Goal: Task Accomplishment & Management: Use online tool/utility

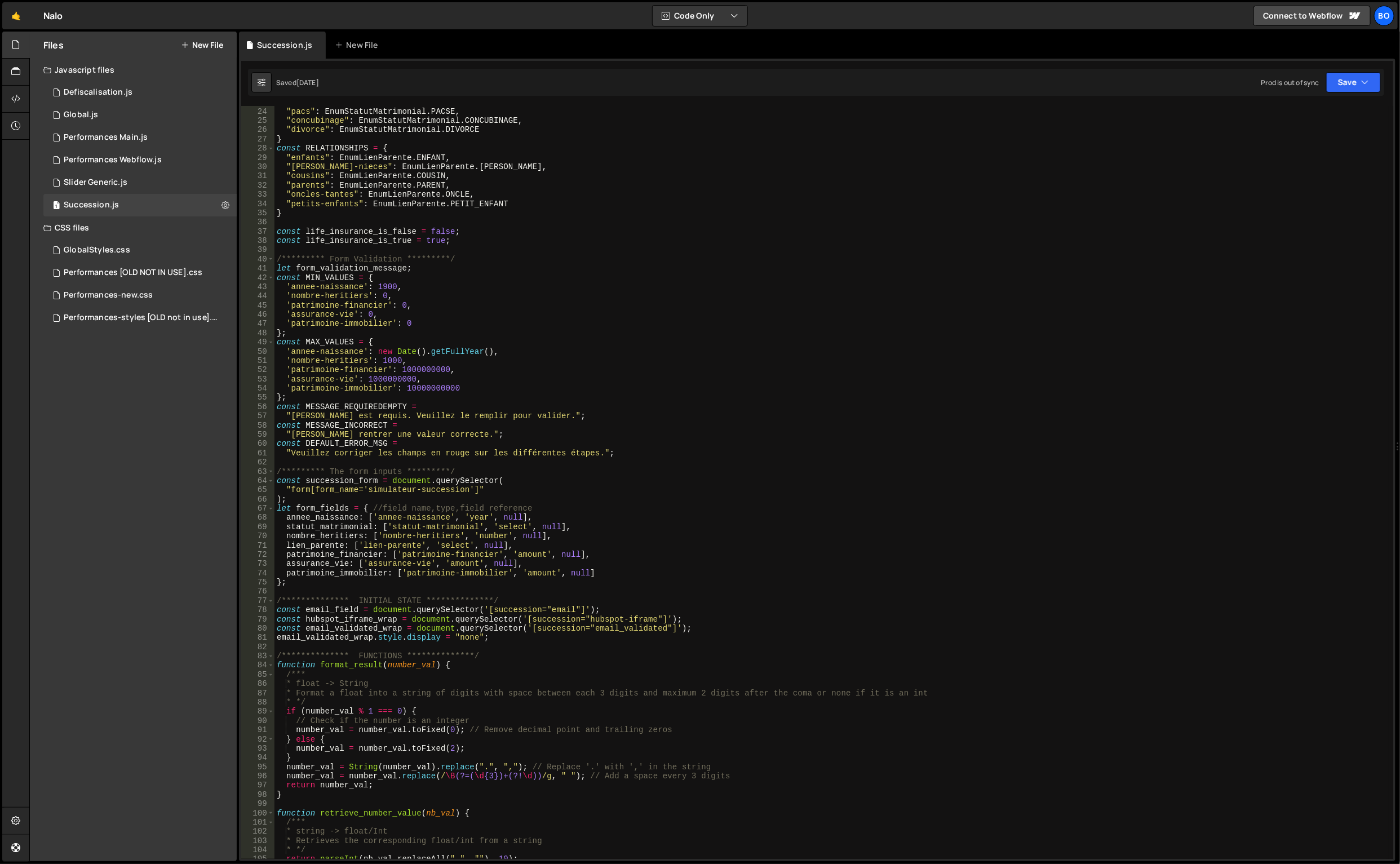
scroll to position [253, 0]
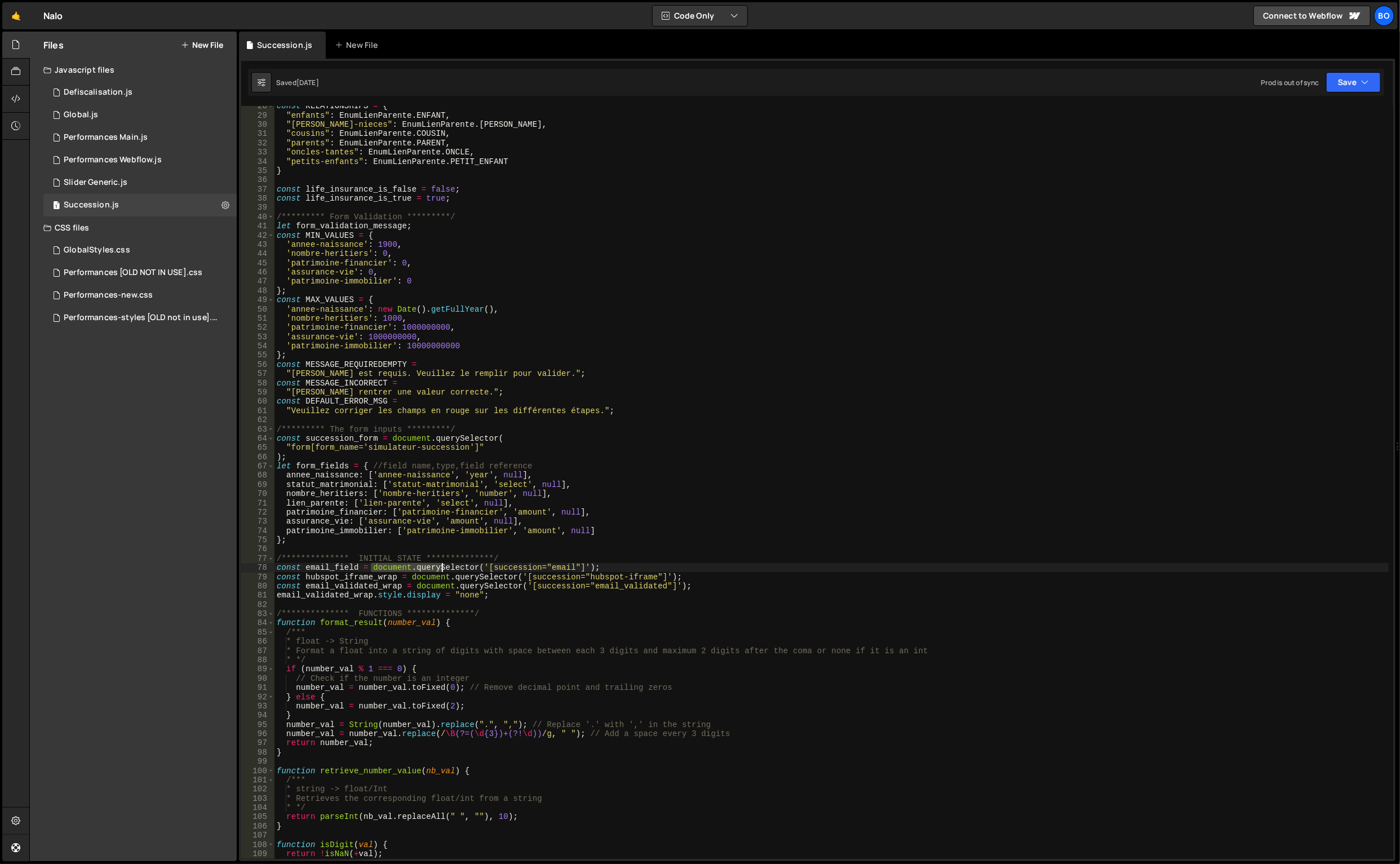
drag, startPoint x: 370, startPoint y: 566, endPoint x: 505, endPoint y: 575, distance: 135.3
click at [505, 575] on div "const RELATIONSHIPS = { "enfants" : EnumLienParente . ENFANT , "[PERSON_NAME]-n…" at bounding box center [832, 487] width 1115 height 772
click at [506, 575] on div "const RELATIONSHIPS = { "enfants" : EnumLienParente . ENFANT , "[PERSON_NAME]-n…" at bounding box center [832, 487] width 1115 height 772
drag, startPoint x: 482, startPoint y: 570, endPoint x: 576, endPoint y: 570, distance: 94.0
click at [576, 570] on div "const RELATIONSHIPS = { "enfants" : EnumLienParente . ENFANT , "[PERSON_NAME]-n…" at bounding box center [832, 487] width 1115 height 772
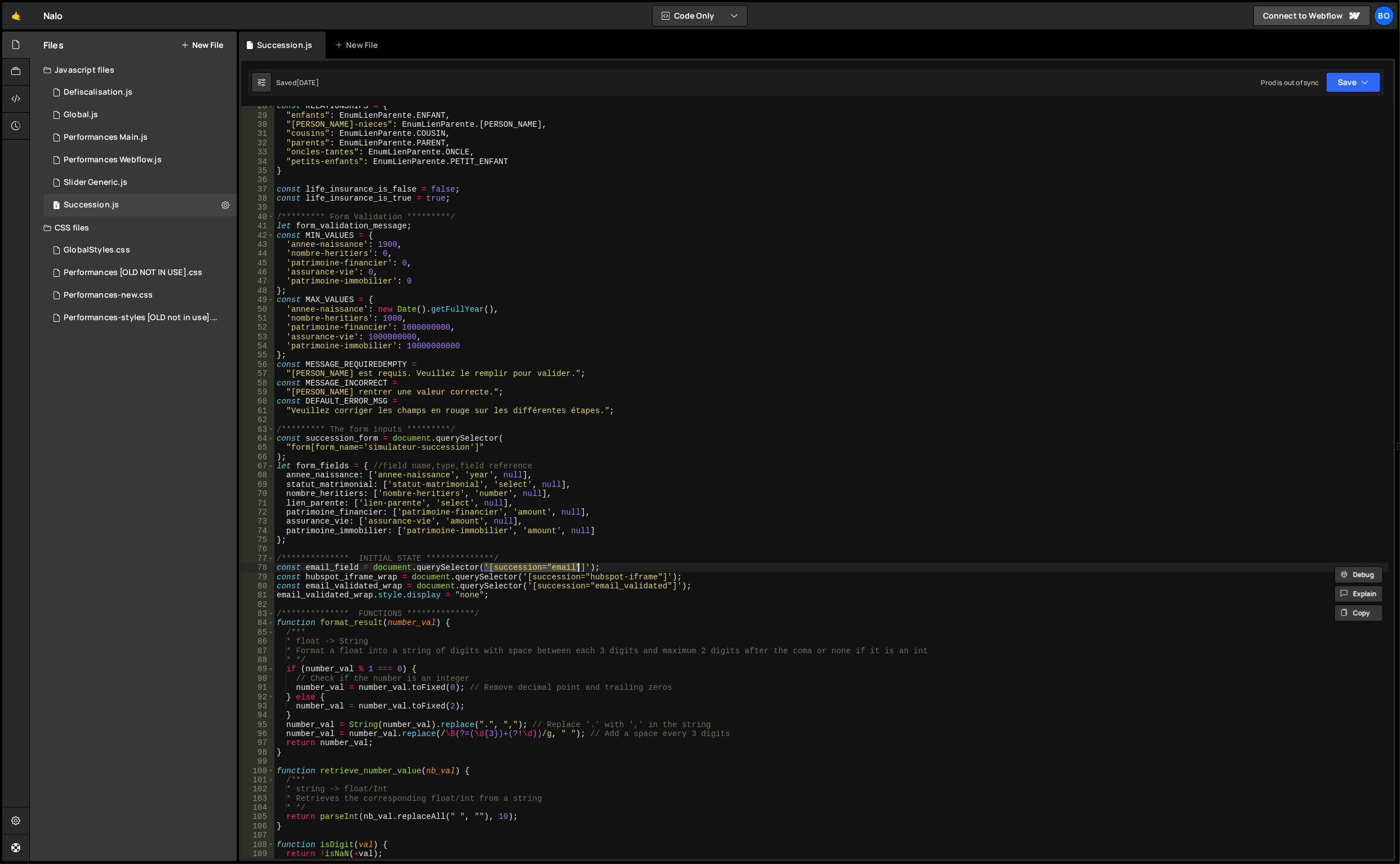
click at [366, 575] on div "const RELATIONSHIPS = { "enfants" : EnumLienParente . ENFANT , "[PERSON_NAME]-n…" at bounding box center [832, 487] width 1115 height 772
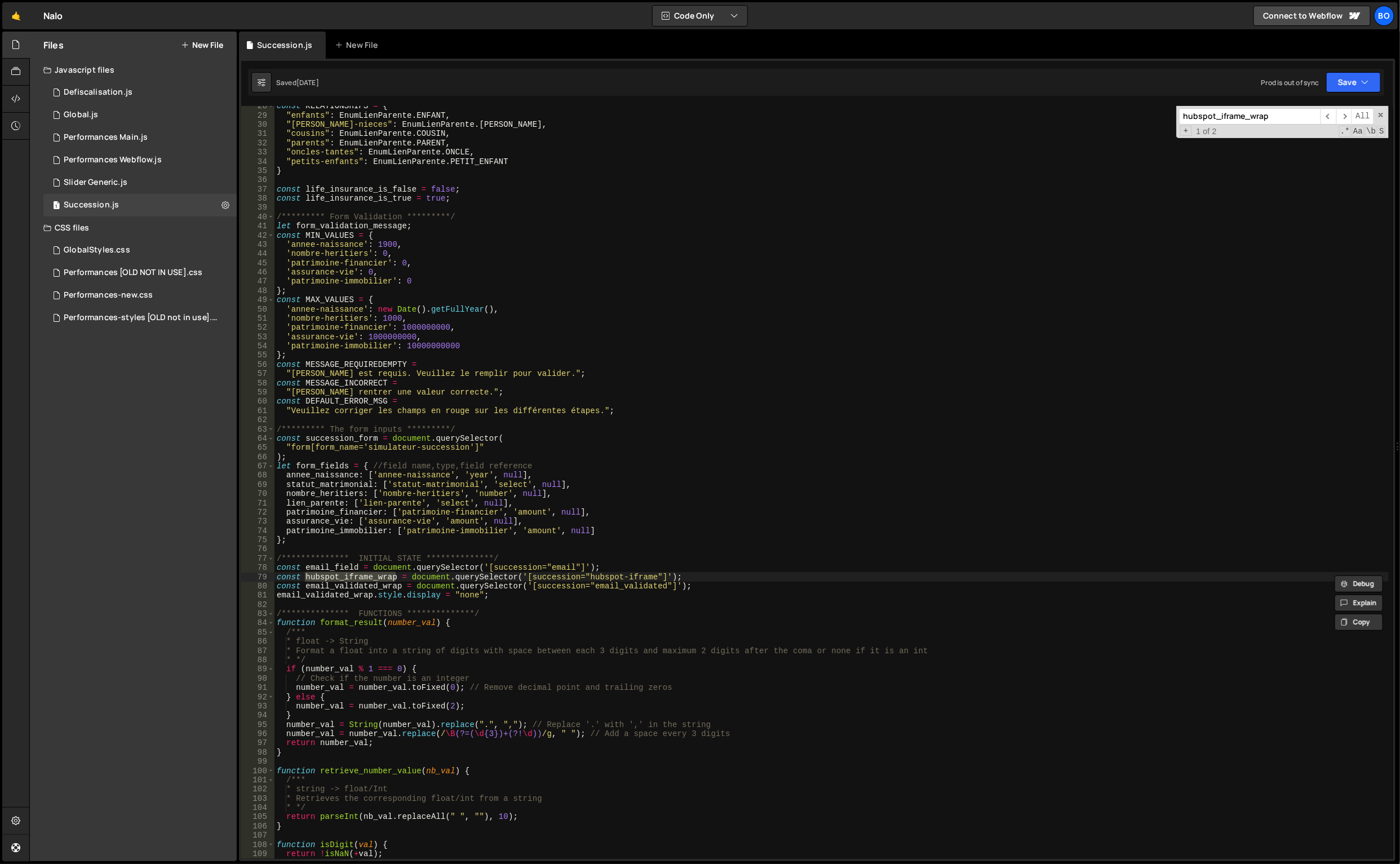
click at [1345, 112] on span "​" at bounding box center [1344, 116] width 16 height 16
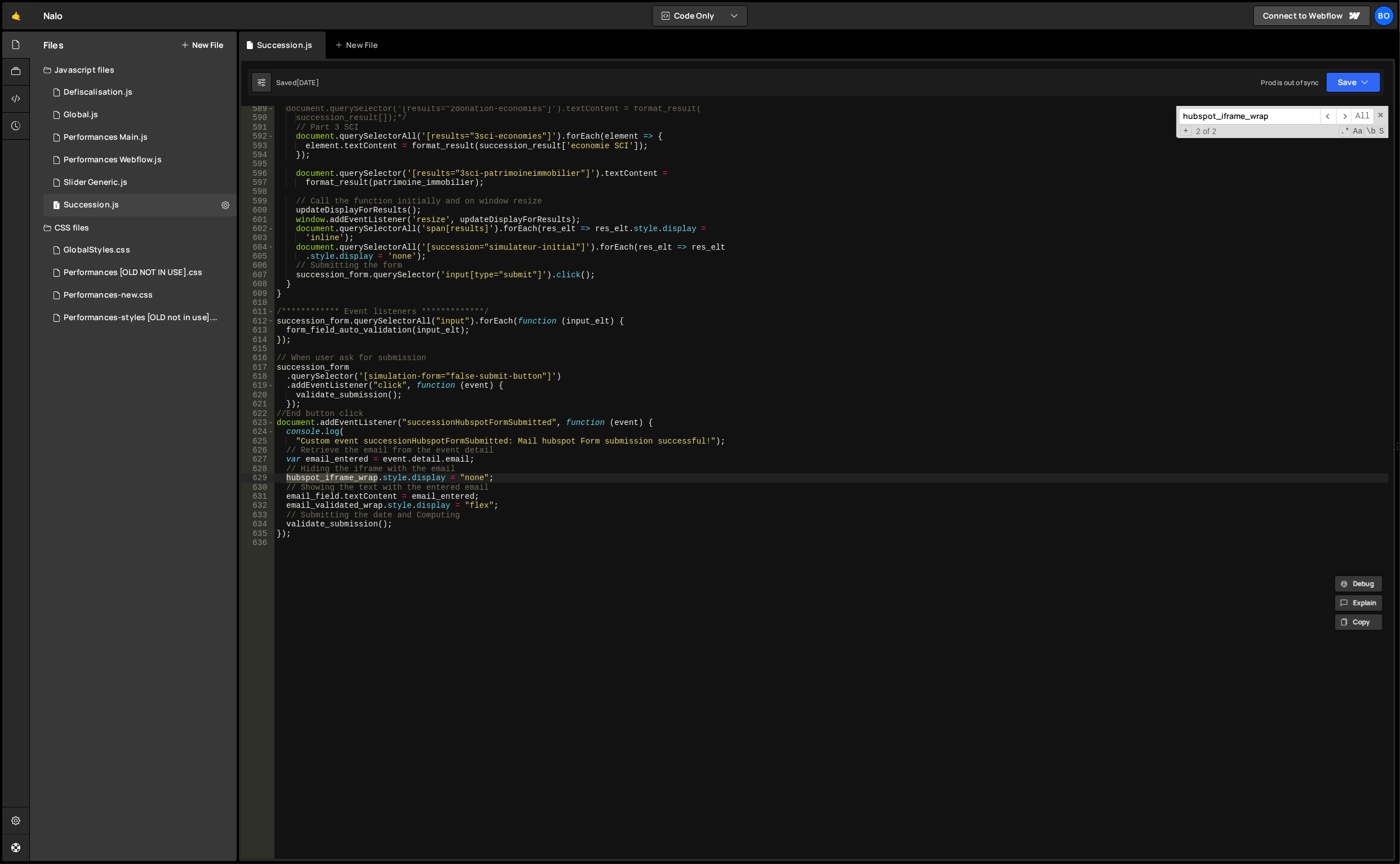
scroll to position [5430, 0]
click at [1324, 117] on span "​" at bounding box center [1328, 116] width 16 height 16
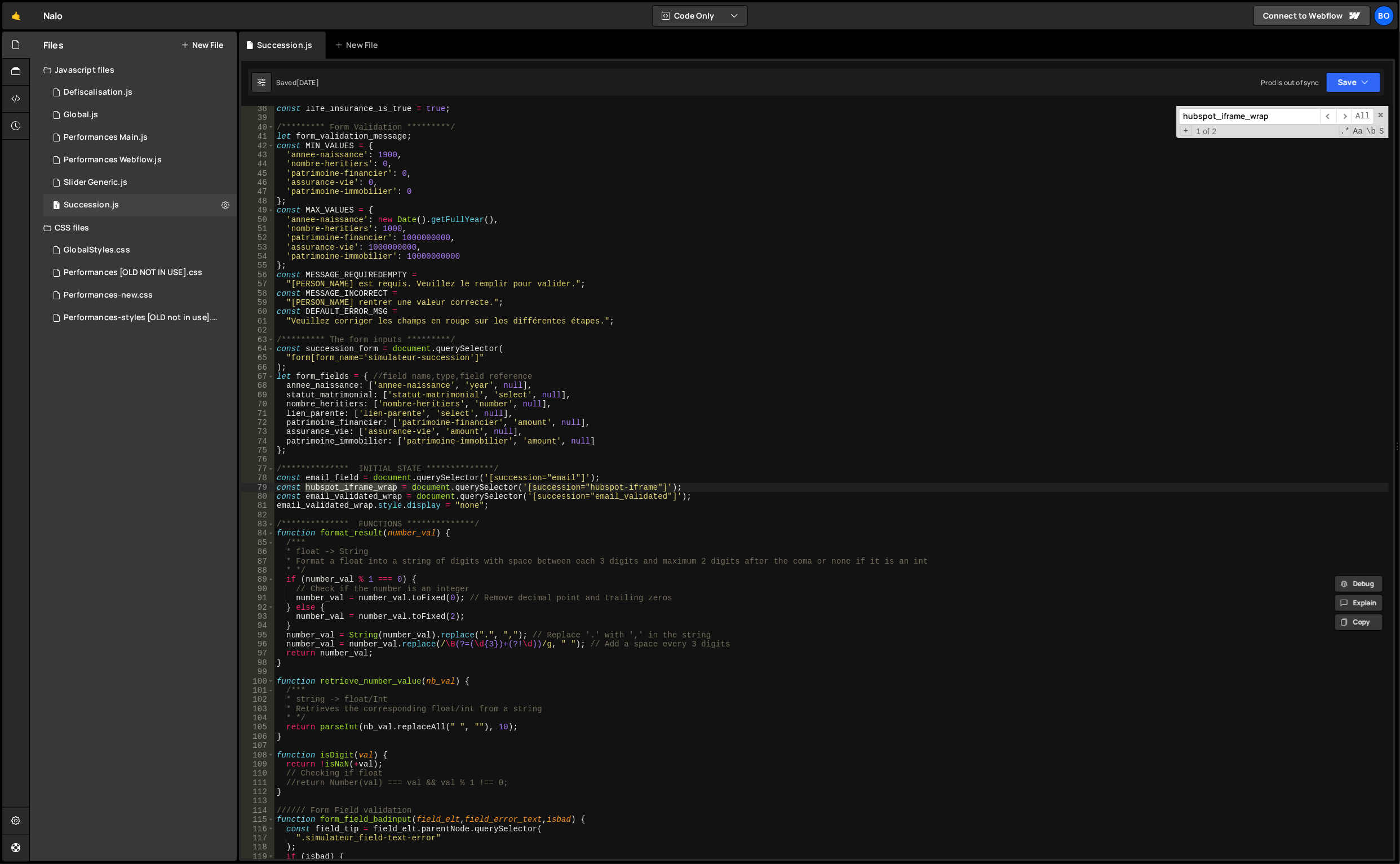
scroll to position [343, 0]
type textarea "const email_validated_wrap = document.querySelector('[succession="email_validat…"
click at [351, 498] on div "const life_insurance_is_true = true ; /********* Form Validation *********/ let…" at bounding box center [832, 490] width 1115 height 772
click at [350, 498] on div "const life_insurance_is_true = true ; /********* Form Validation *********/ let…" at bounding box center [832, 490] width 1115 height 772
type input "email_validated_wrap"
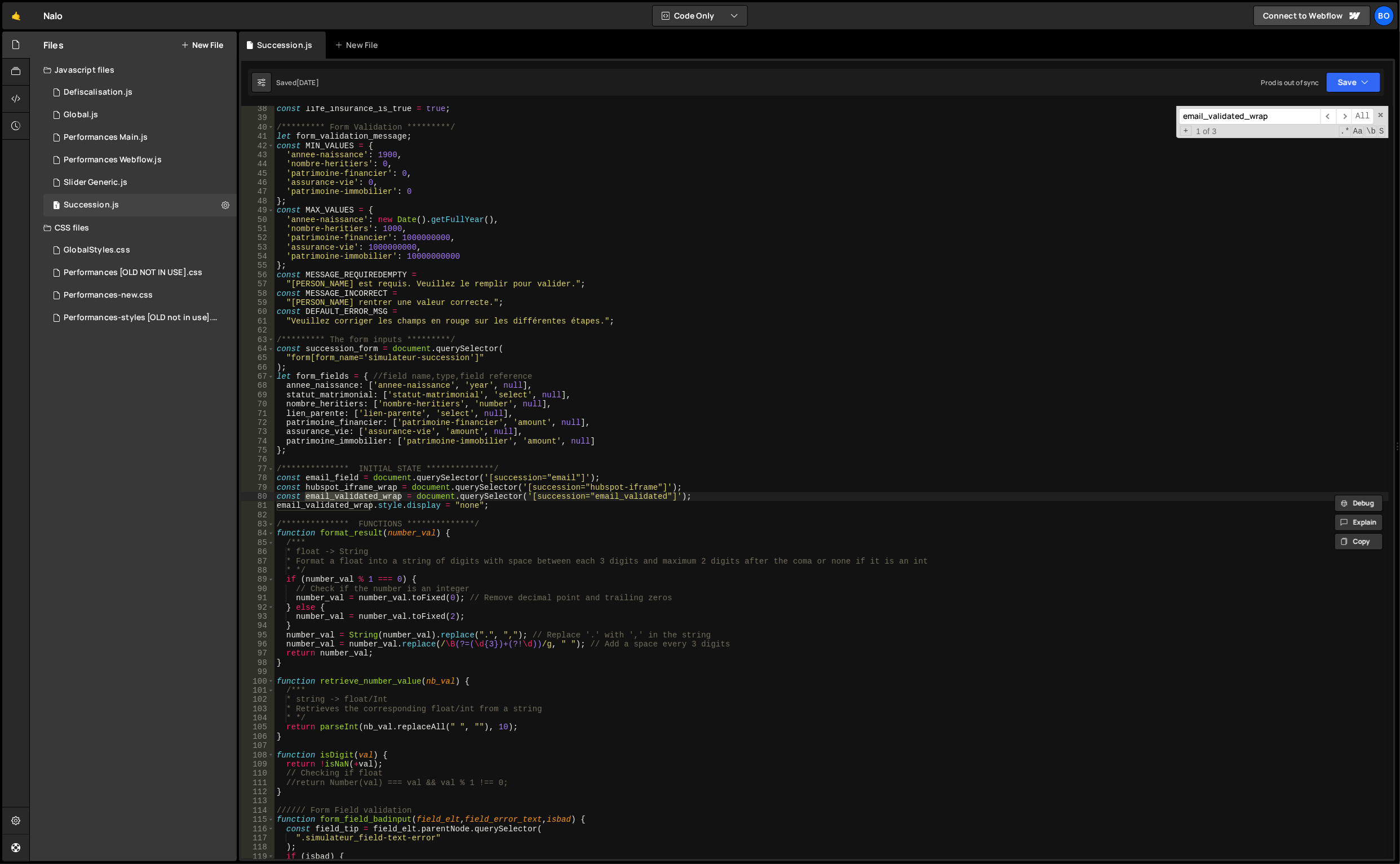
click at [1347, 112] on span "​" at bounding box center [1344, 116] width 16 height 16
click at [1347, 112] on span "​" at bounding box center [1344, 116] width 16 height 16
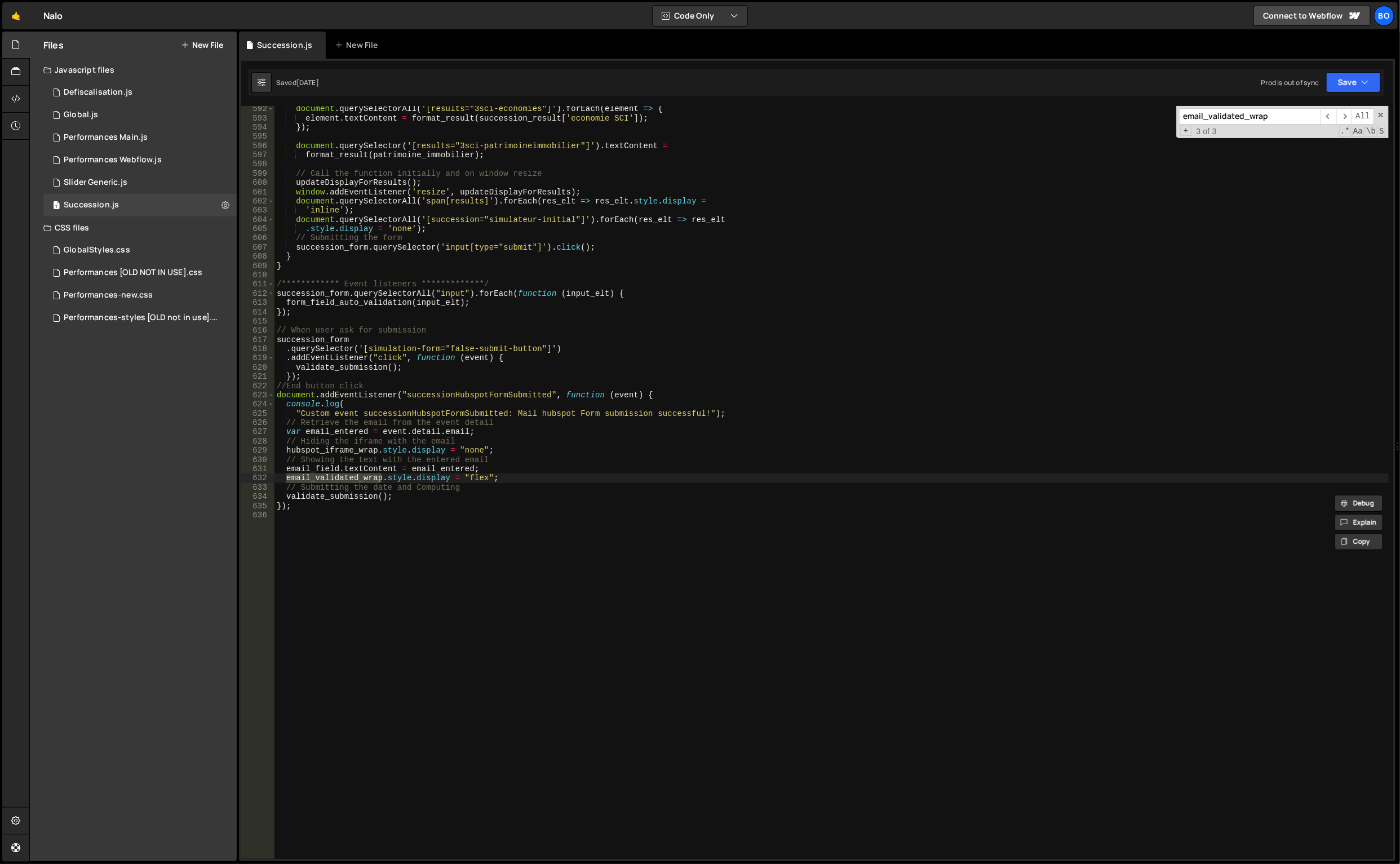
click at [1330, 112] on span "​" at bounding box center [1328, 116] width 16 height 16
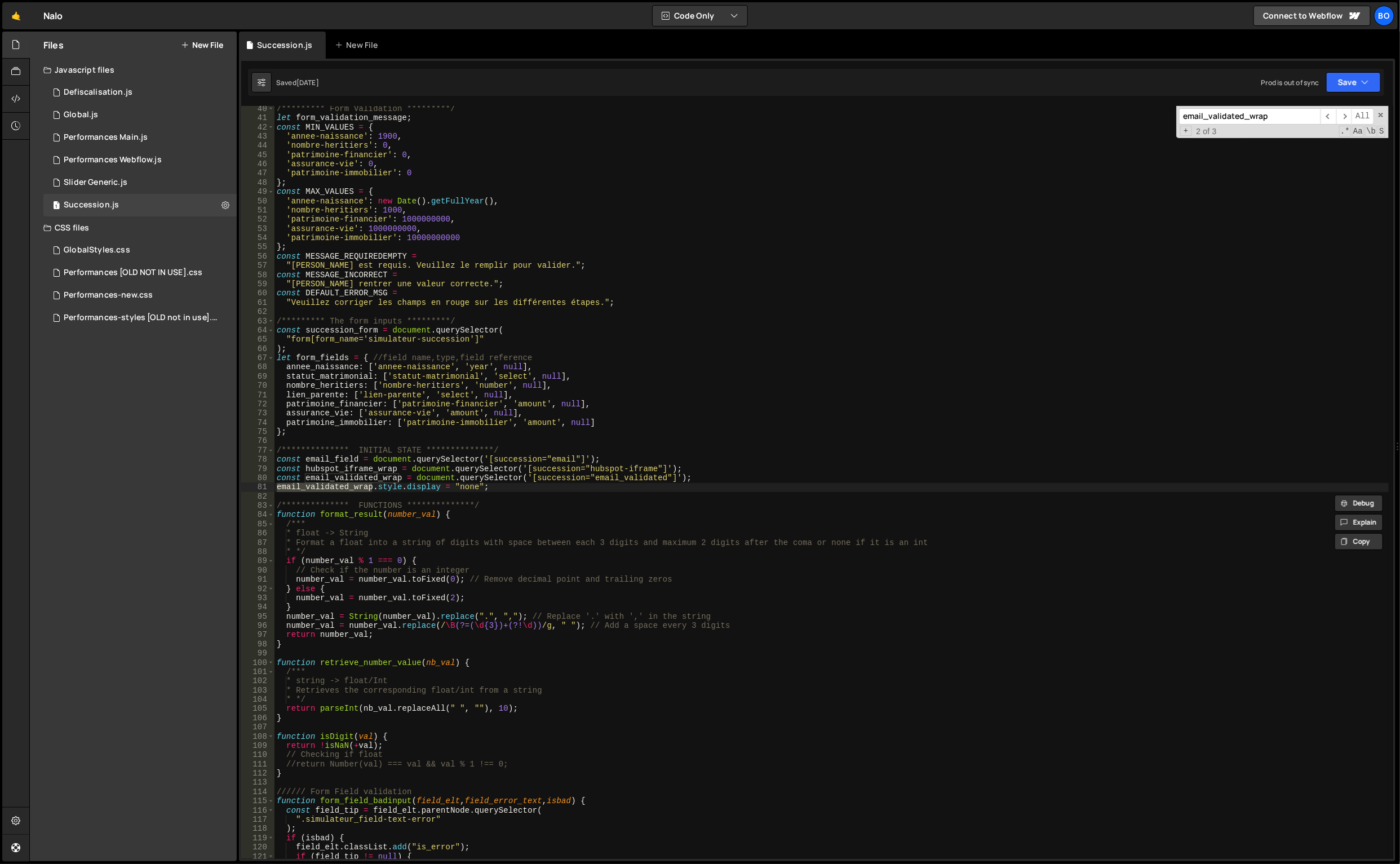
click at [544, 474] on div "/********* Form Validation *********/ let form_validation_message ; const MIN_V…" at bounding box center [832, 490] width 1115 height 772
click at [546, 478] on div "/********* Form Validation *********/ let form_validation_message ; const MIN_V…" at bounding box center [832, 490] width 1115 height 772
drag, startPoint x: 589, startPoint y: 479, endPoint x: 660, endPoint y: 478, distance: 71.0
click at [660, 478] on div "/********* Form Validation *********/ let form_validation_message ; const MIN_V…" at bounding box center [832, 490] width 1115 height 772
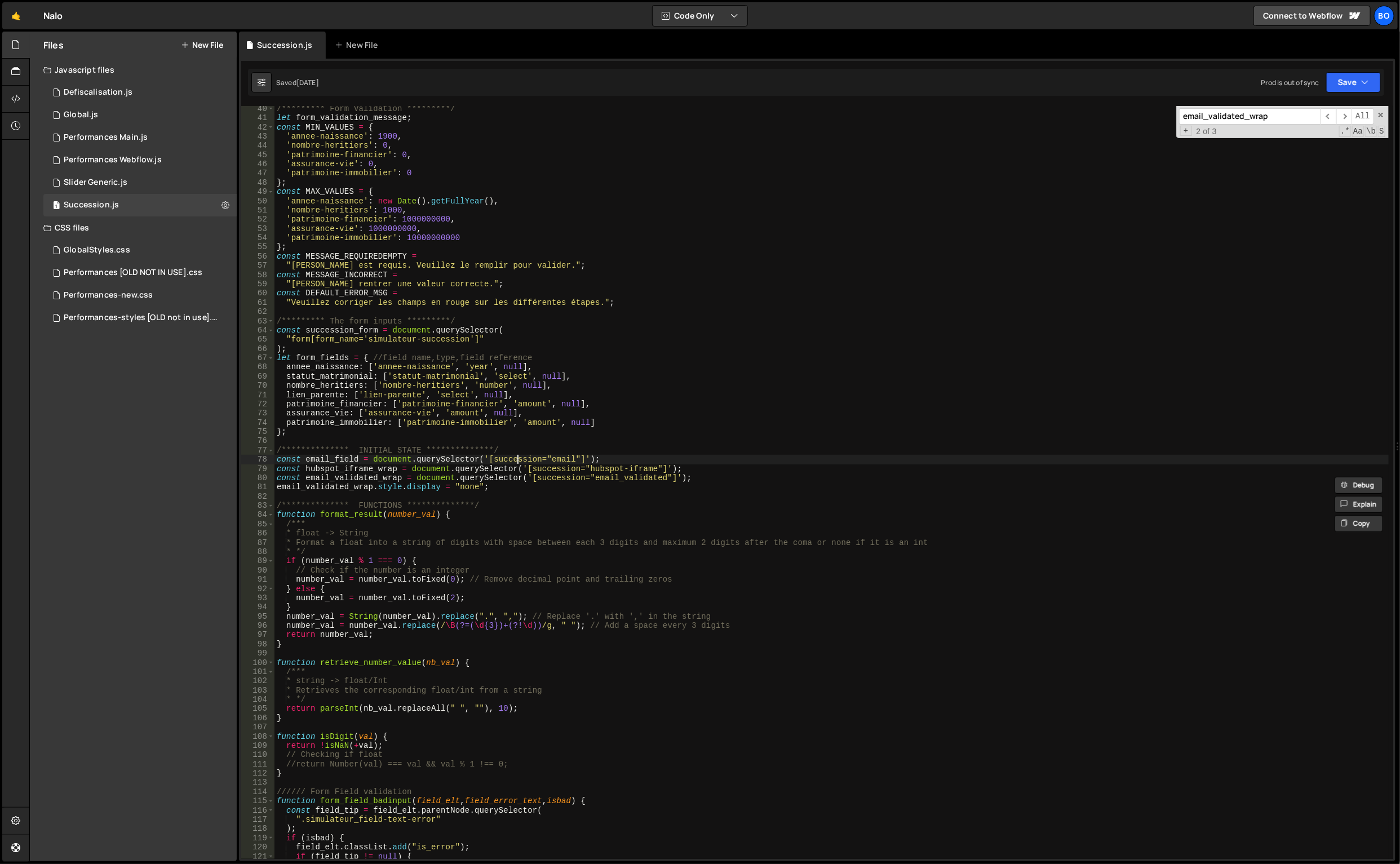
click at [516, 460] on div "/********* Form Validation *********/ let form_validation_message ; const MIN_V…" at bounding box center [832, 490] width 1115 height 772
drag, startPoint x: 583, startPoint y: 470, endPoint x: 649, endPoint y: 468, distance: 66.0
click at [649, 468] on div "/********* Form Validation *********/ let form_validation_message ; const MIN_V…" at bounding box center [832, 490] width 1115 height 772
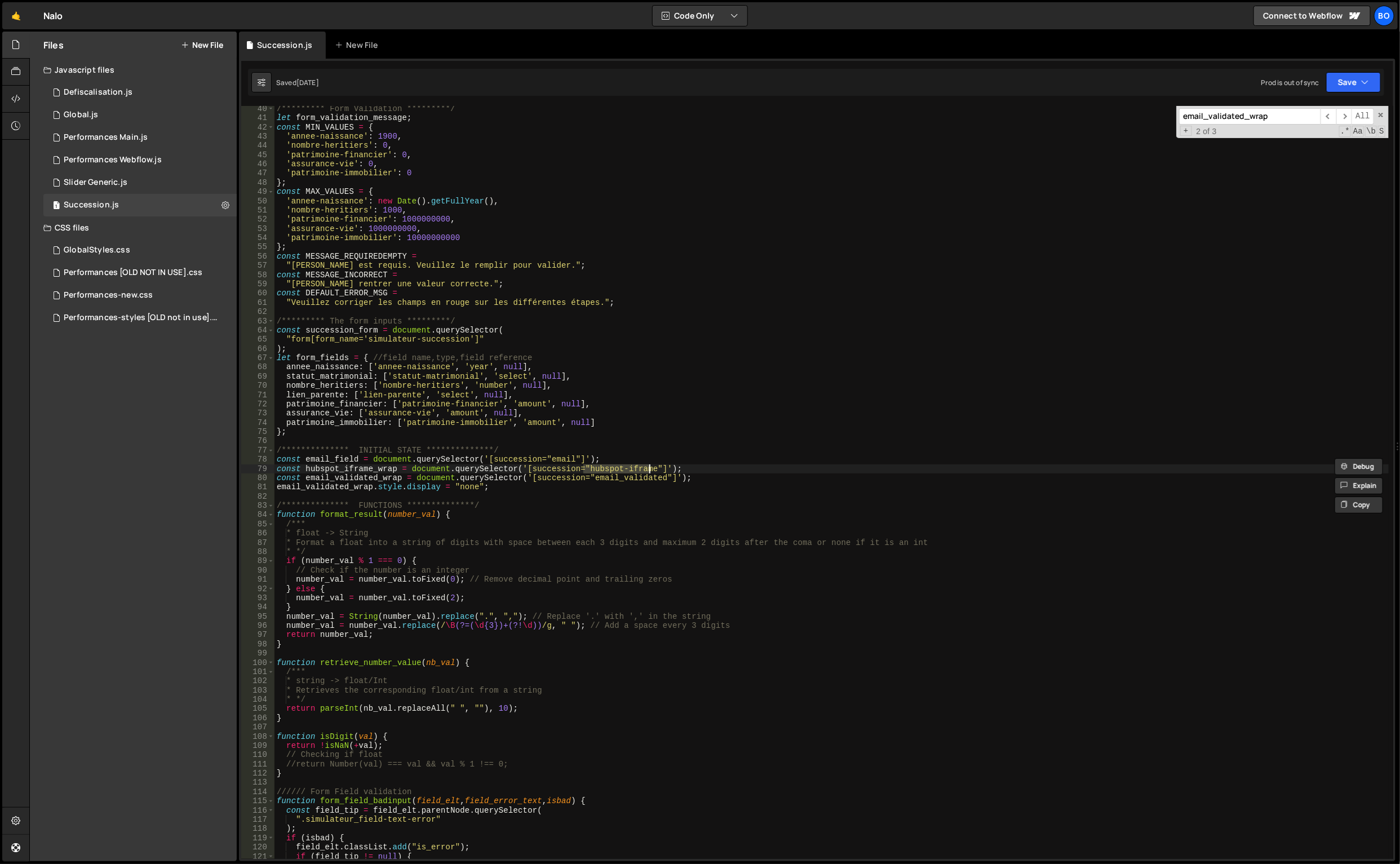
type textarea "const hubspot_iframe_wrap = document.querySelector('[succession="hubspot-iframe…"
click at [222, 209] on icon at bounding box center [225, 205] width 8 height 11
type input "Succession"
radio input "true"
click at [274, 219] on button "Edit File Settings" at bounding box center [294, 229] width 111 height 23
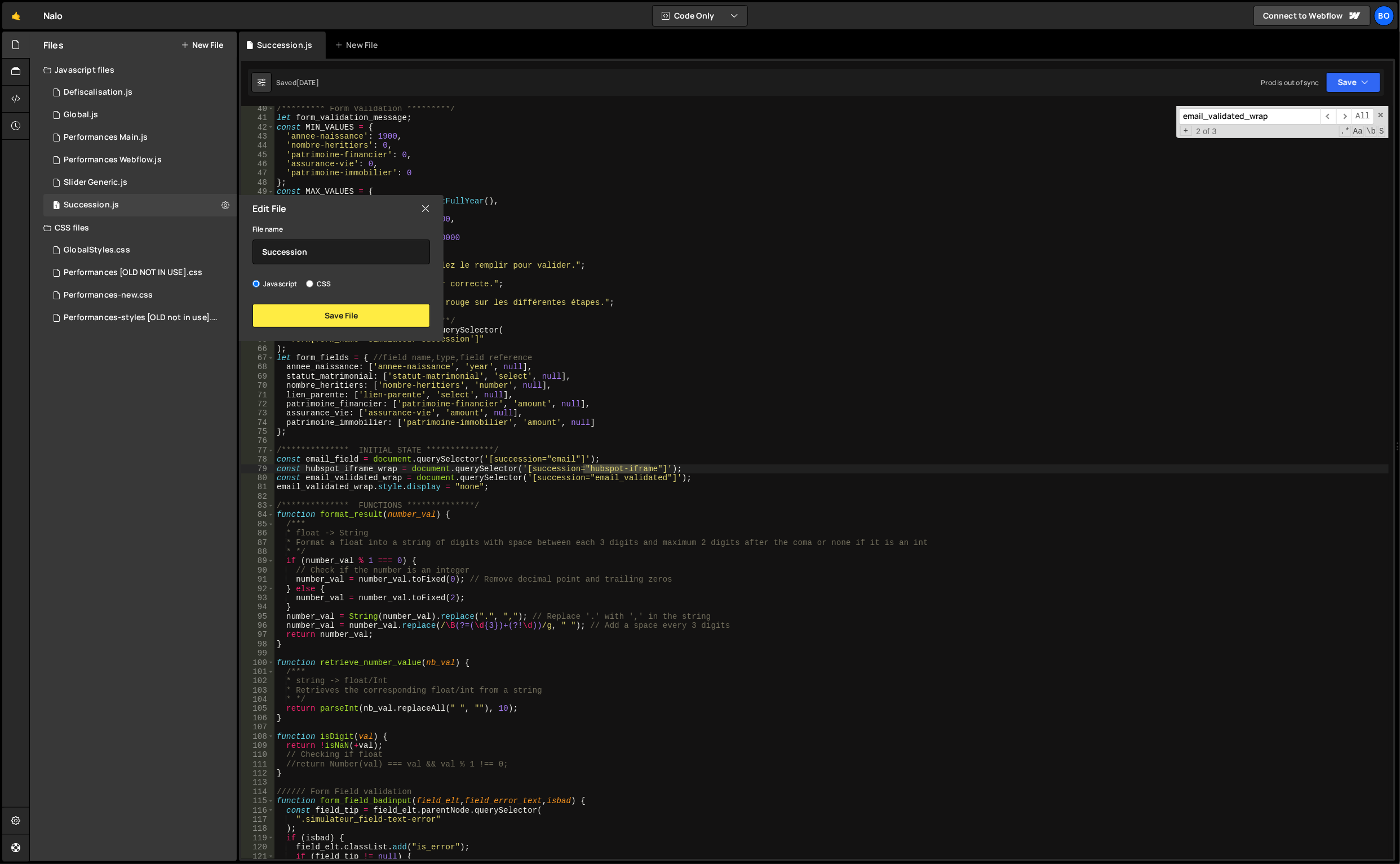
click at [424, 207] on icon at bounding box center [425, 209] width 9 height 13
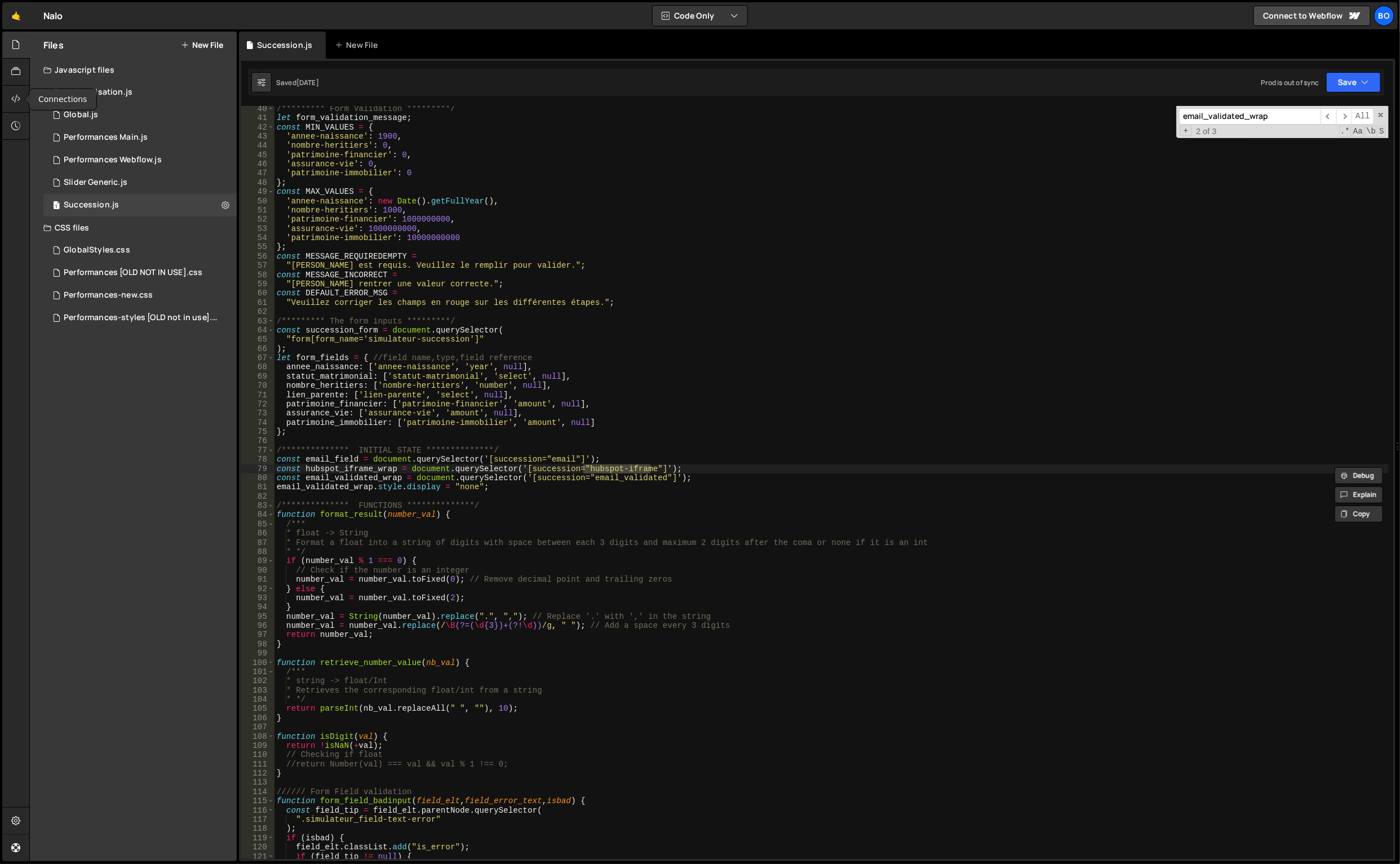
click at [20, 91] on div at bounding box center [16, 99] width 27 height 27
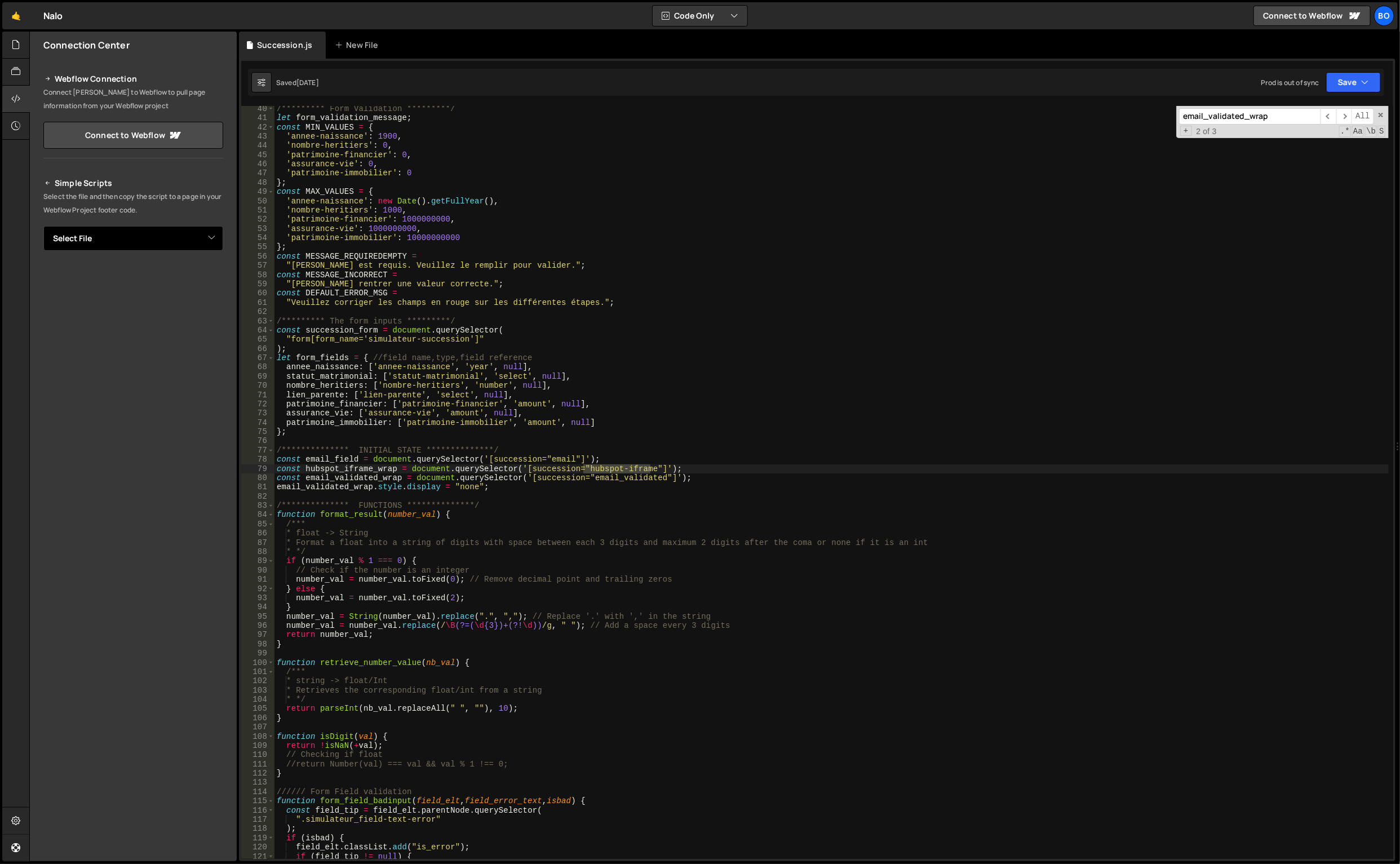
click at [183, 232] on select "Select File Defiscalisation.js Global.js Performances Main.js Performances Webf…" at bounding box center [133, 239] width 180 height 25
select select "10986"
click at [43, 226] on select "Select File Defiscalisation.js Global.js Performances Main.js Performances Webf…" at bounding box center [133, 239] width 180 height 25
click at [188, 276] on button "Copy" at bounding box center [188, 276] width 38 height 24
